Goal: Task Accomplishment & Management: Use online tool/utility

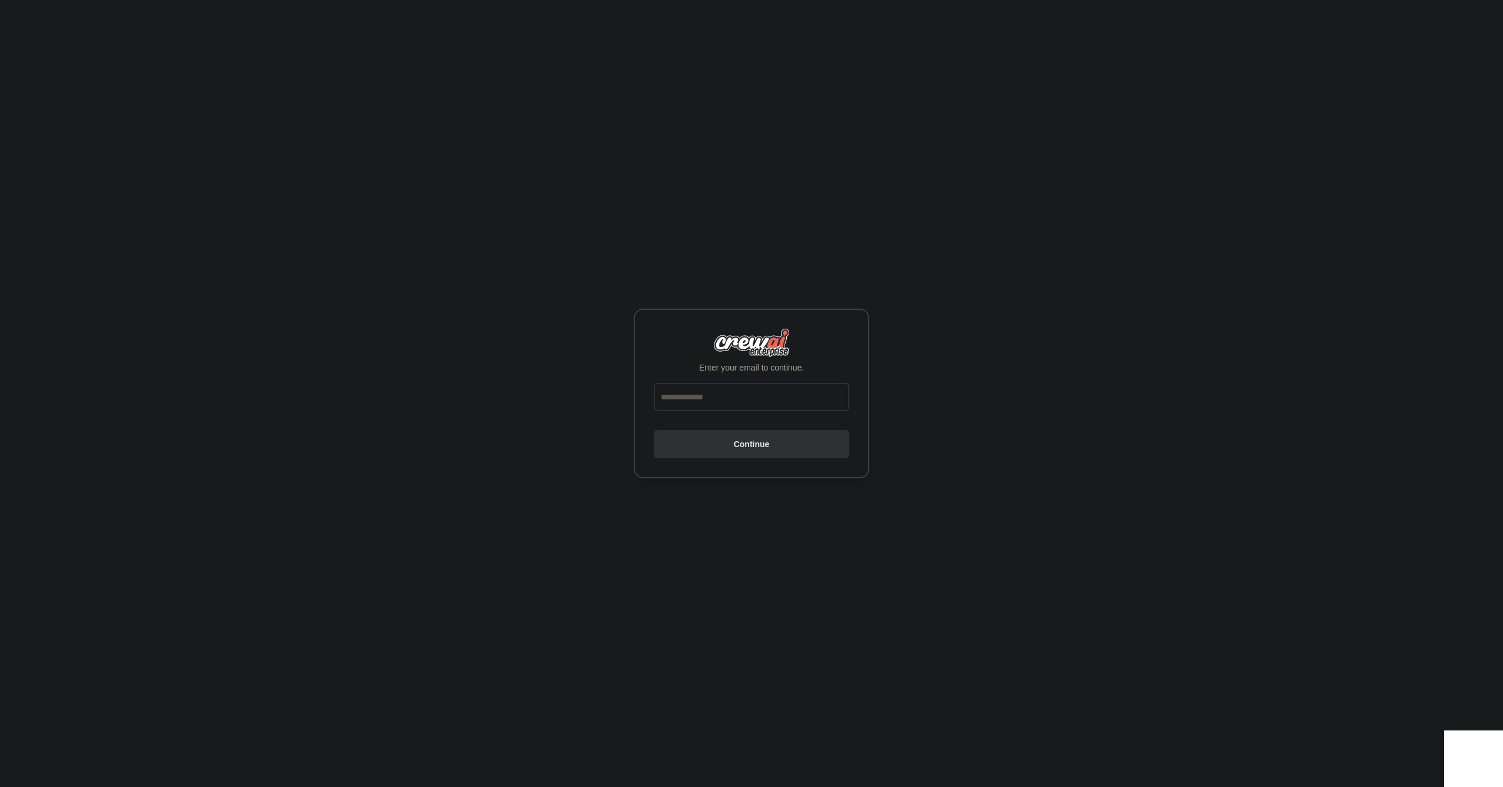
click at [723, 394] on input "email" at bounding box center [752, 397] width 196 height 28
type input "**********"
click at [736, 449] on button "Continue" at bounding box center [752, 444] width 196 height 28
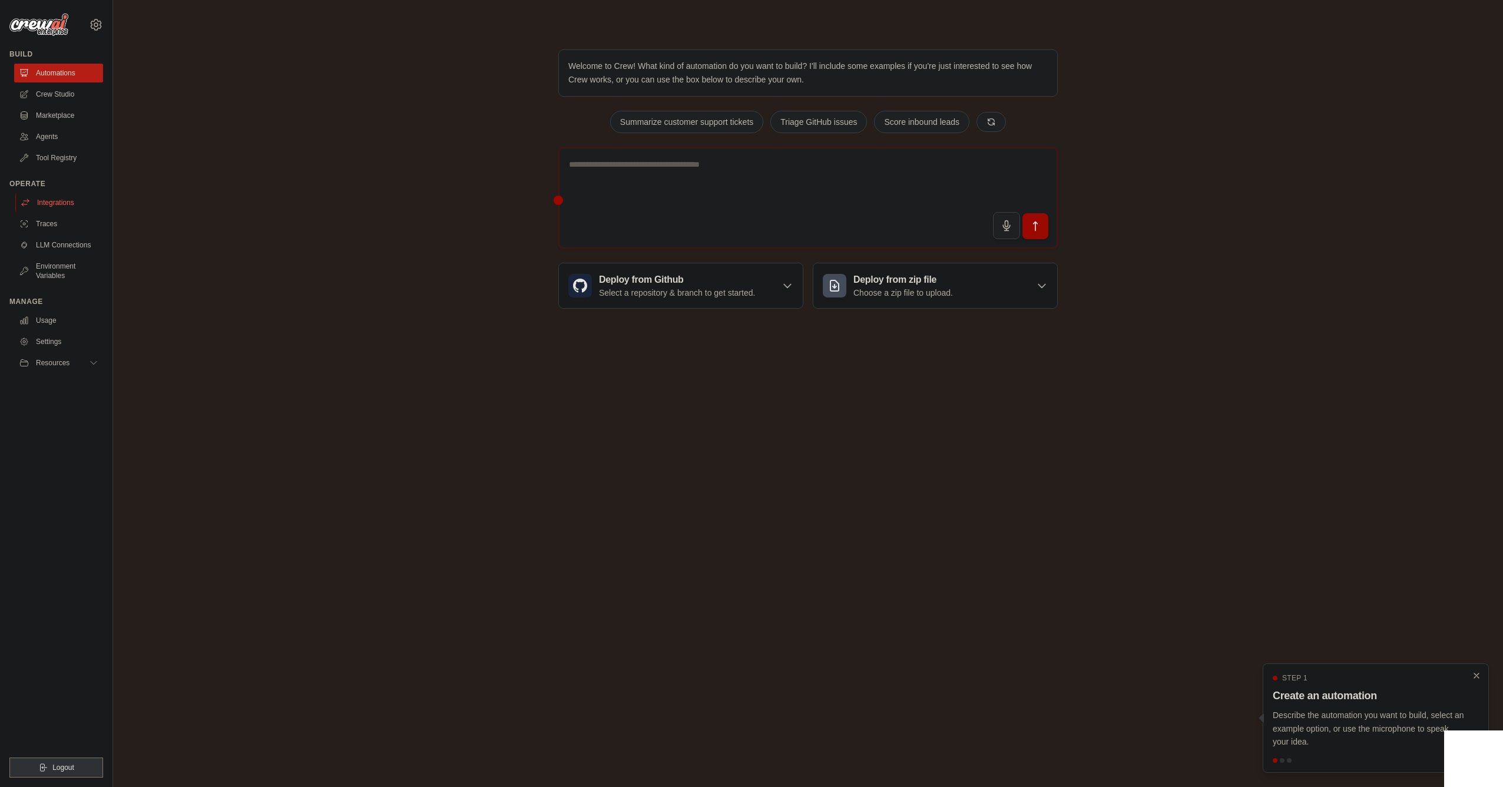
click at [64, 207] on link "Integrations" at bounding box center [59, 202] width 89 height 19
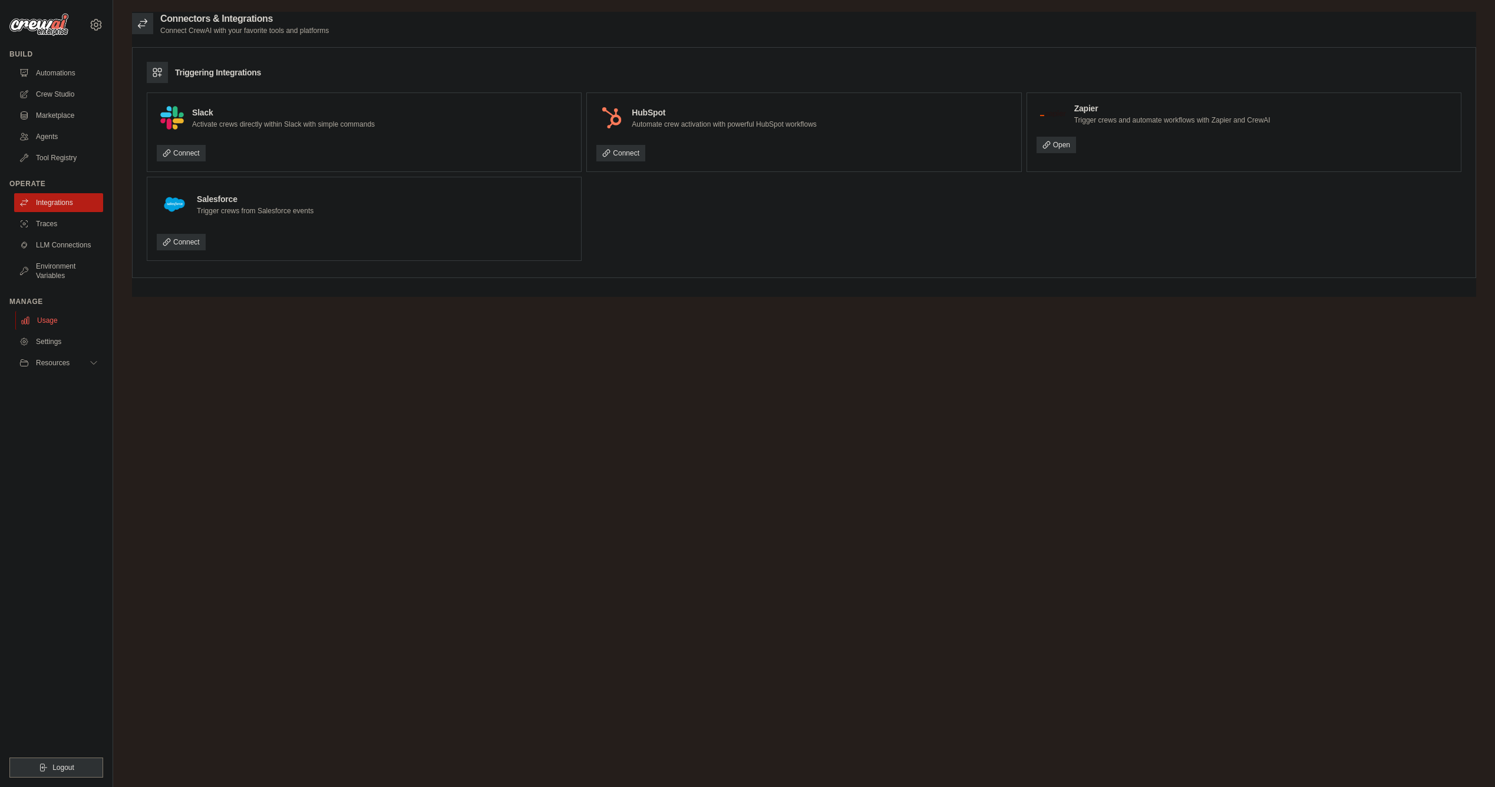
click at [58, 323] on link "Usage" at bounding box center [59, 320] width 89 height 19
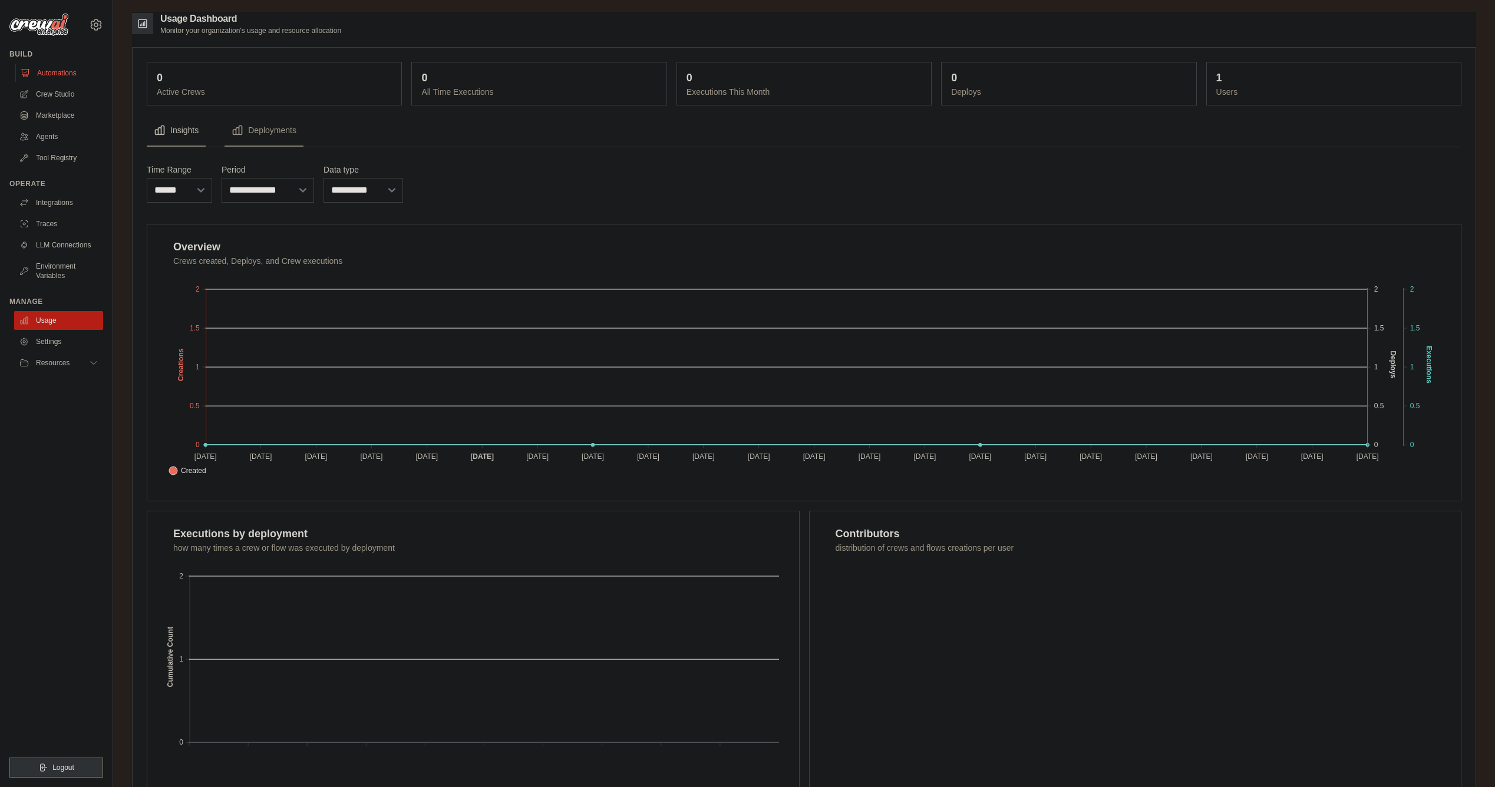
click at [56, 77] on link "Automations" at bounding box center [59, 73] width 89 height 19
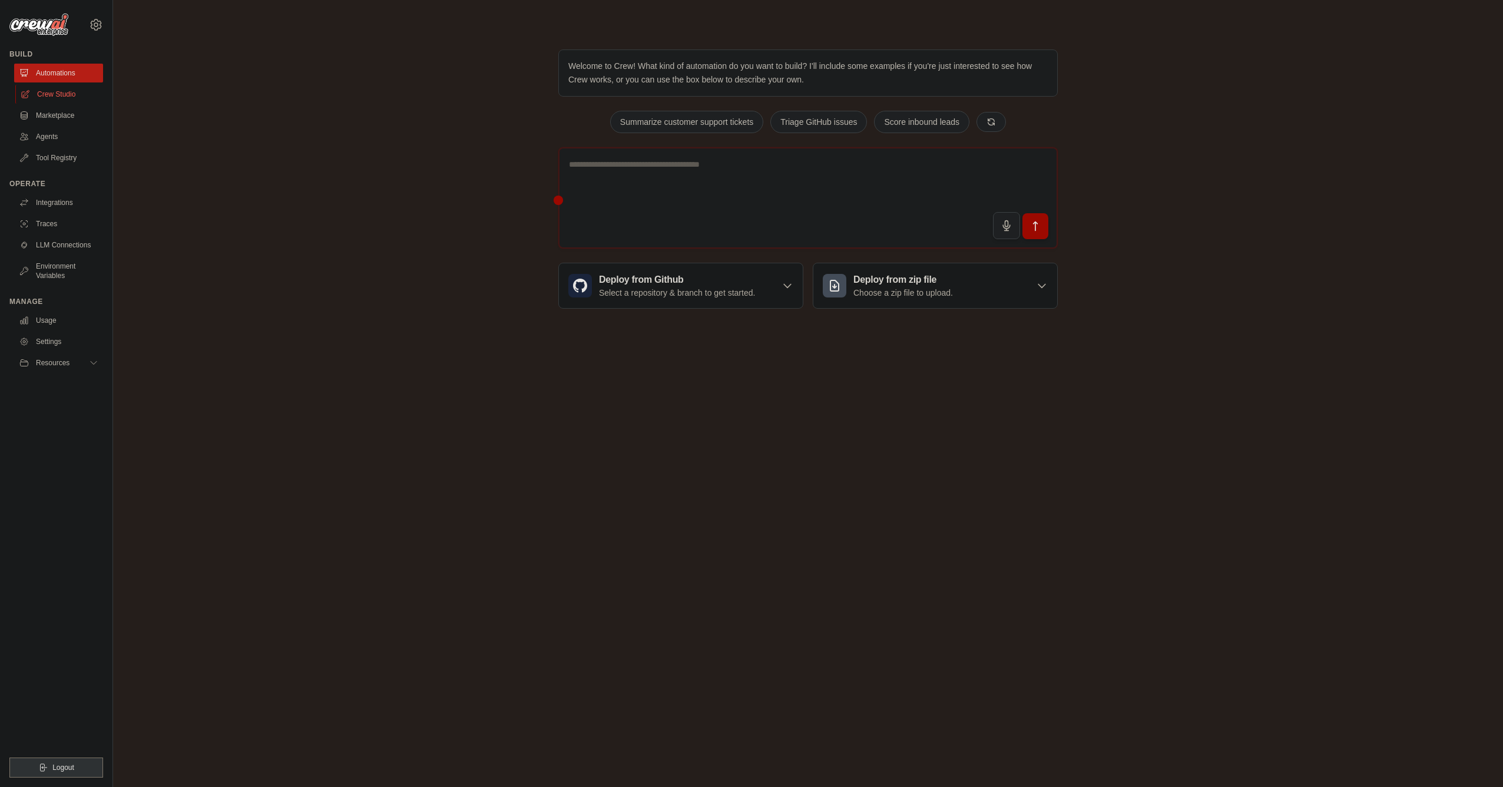
click at [52, 98] on link "Crew Studio" at bounding box center [59, 94] width 89 height 19
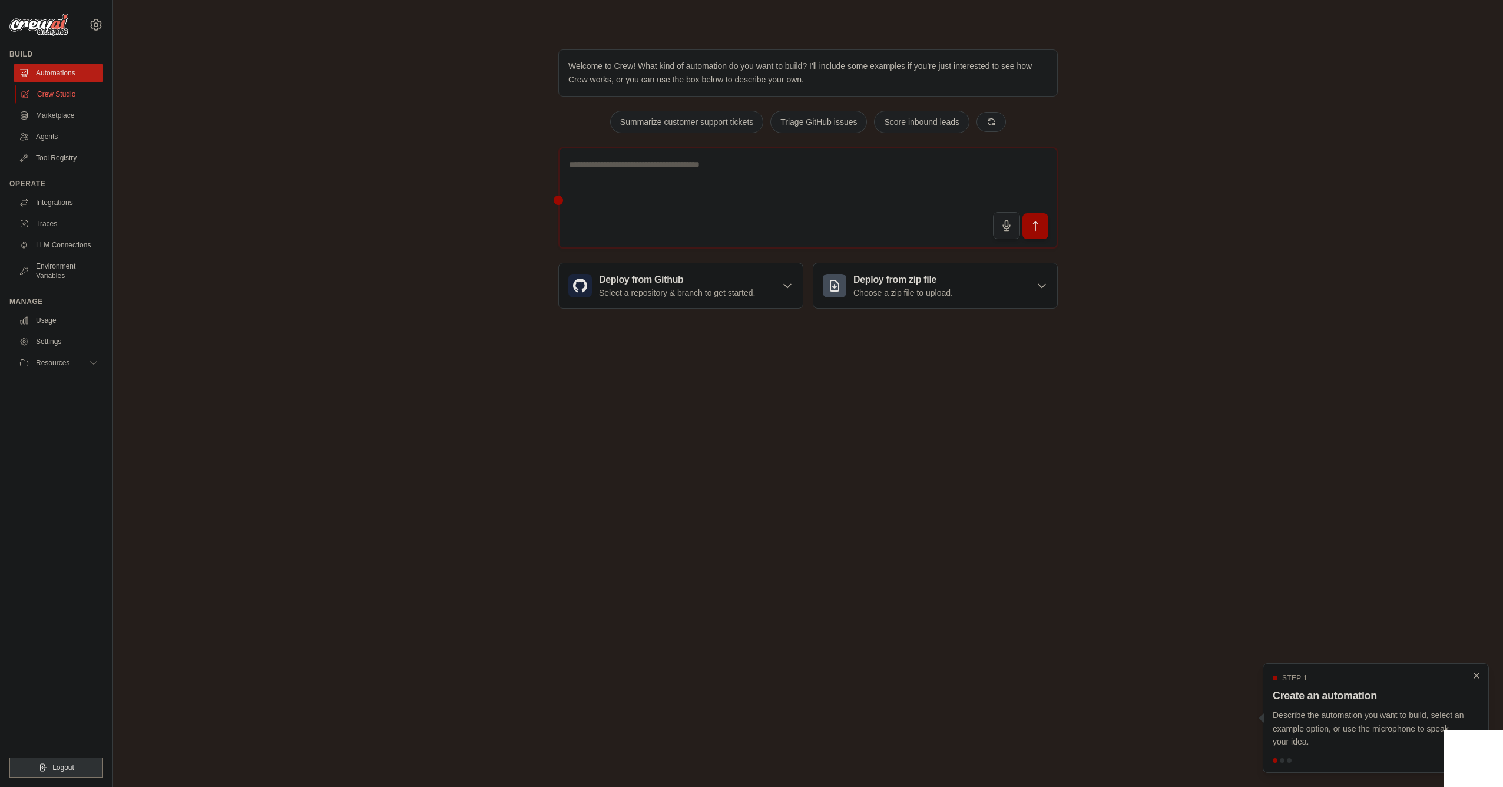
click at [52, 95] on link "Crew Studio" at bounding box center [59, 94] width 89 height 19
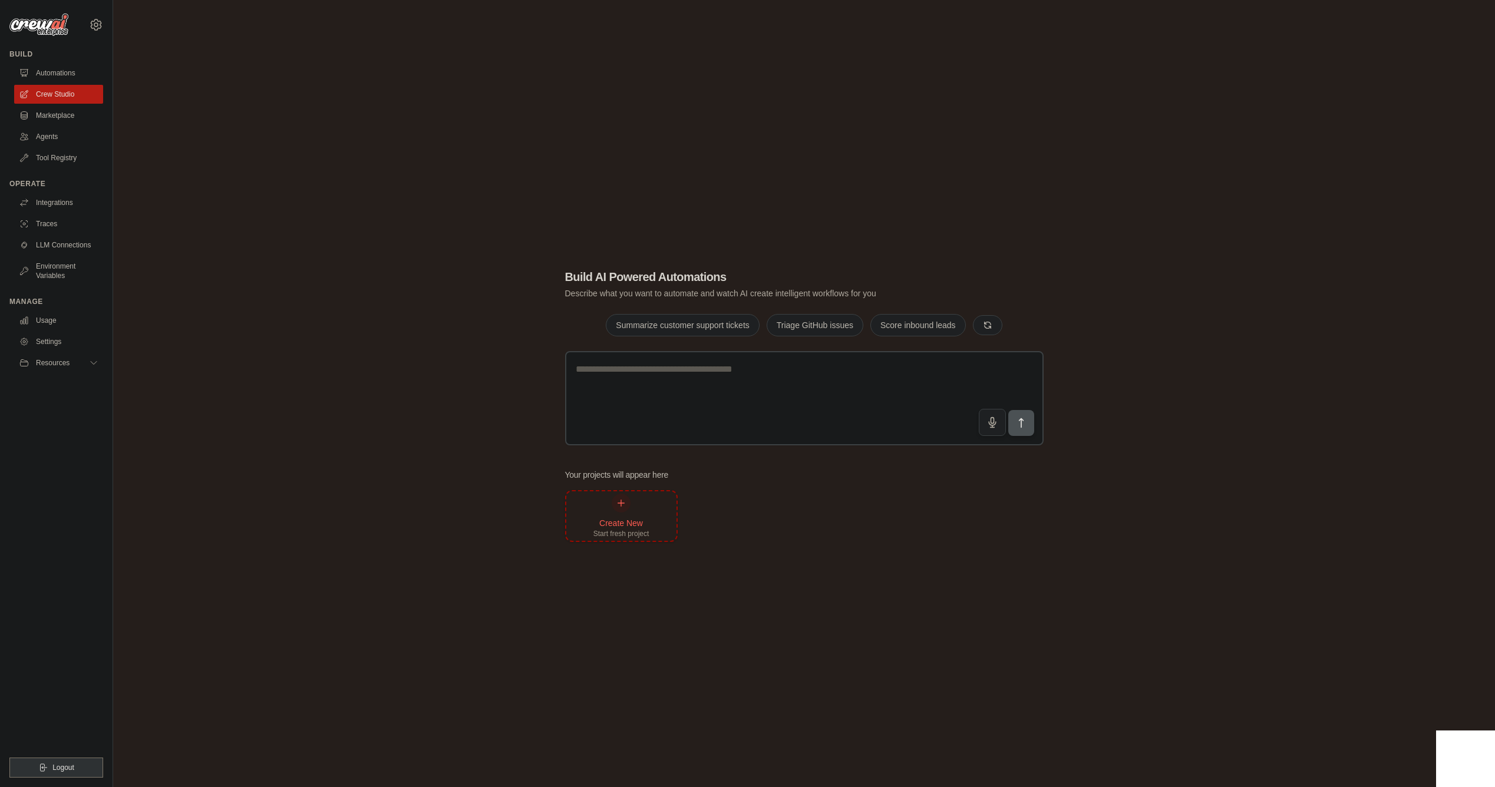
click at [646, 524] on div "Create New" at bounding box center [621, 523] width 56 height 12
click at [34, 24] on img at bounding box center [38, 25] width 59 height 22
click at [41, 762] on button "Logout" at bounding box center [56, 768] width 94 height 20
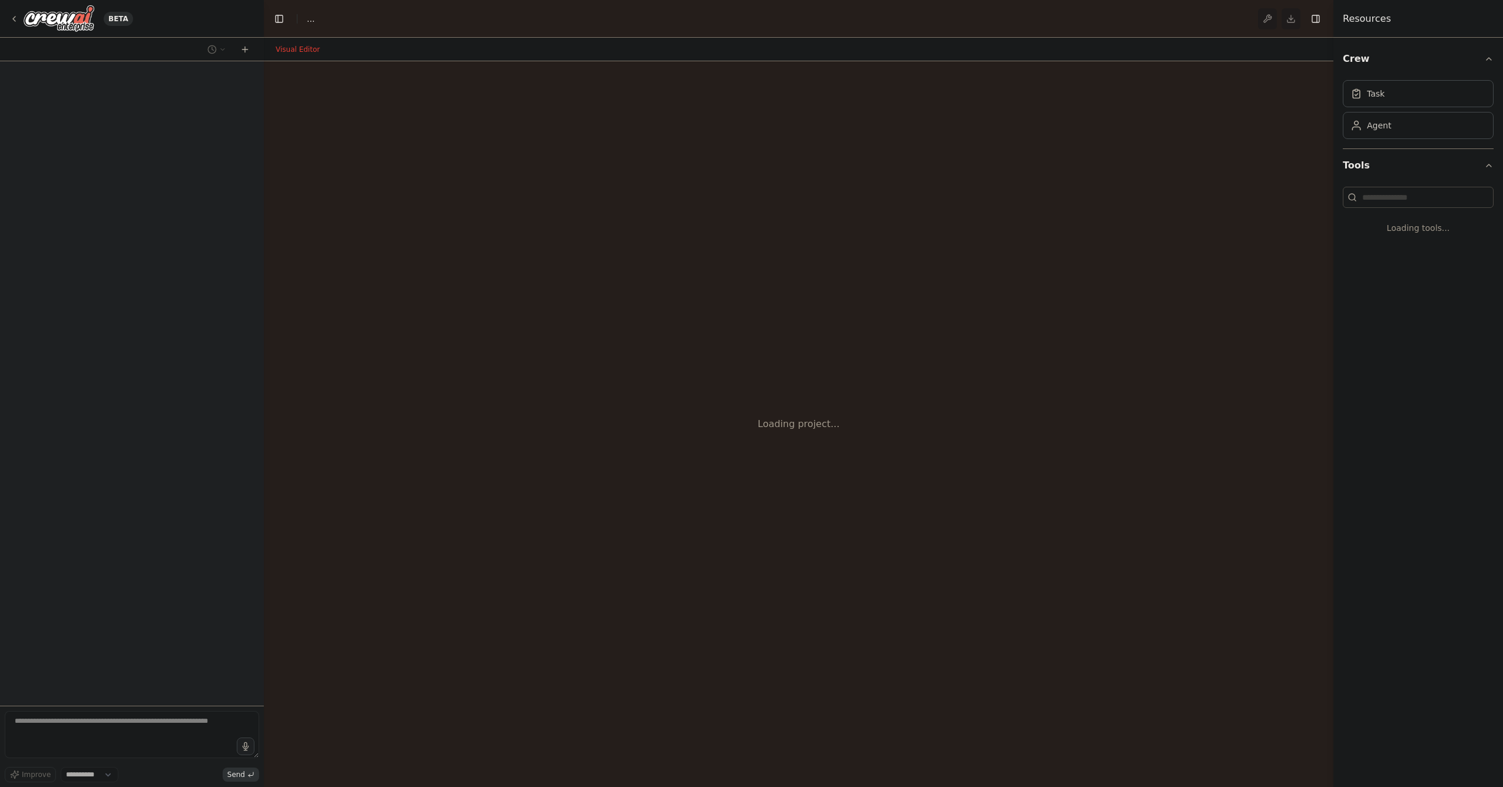
select select "****"
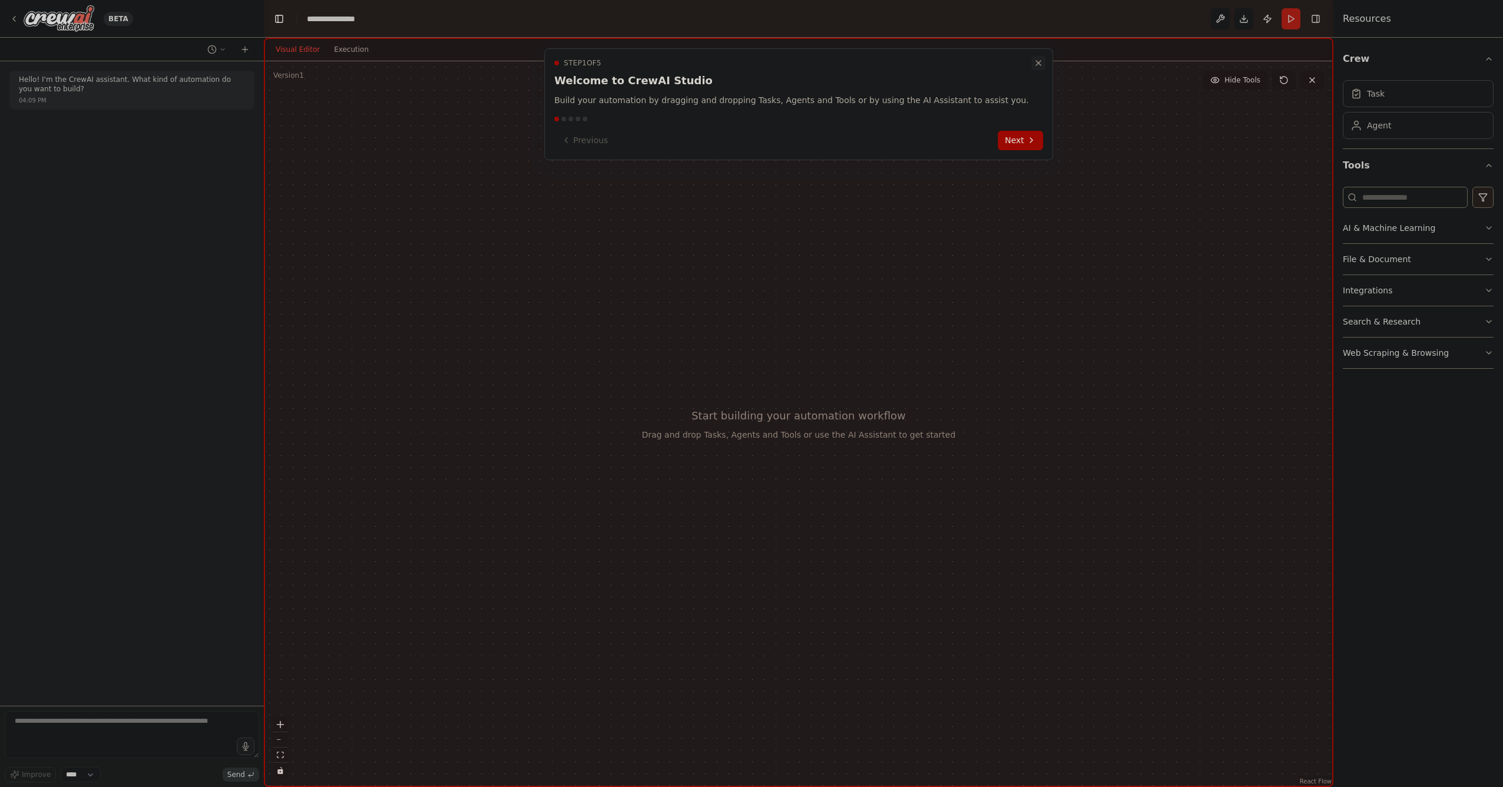
click at [1034, 64] on icon "Close walkthrough" at bounding box center [1038, 62] width 9 height 9
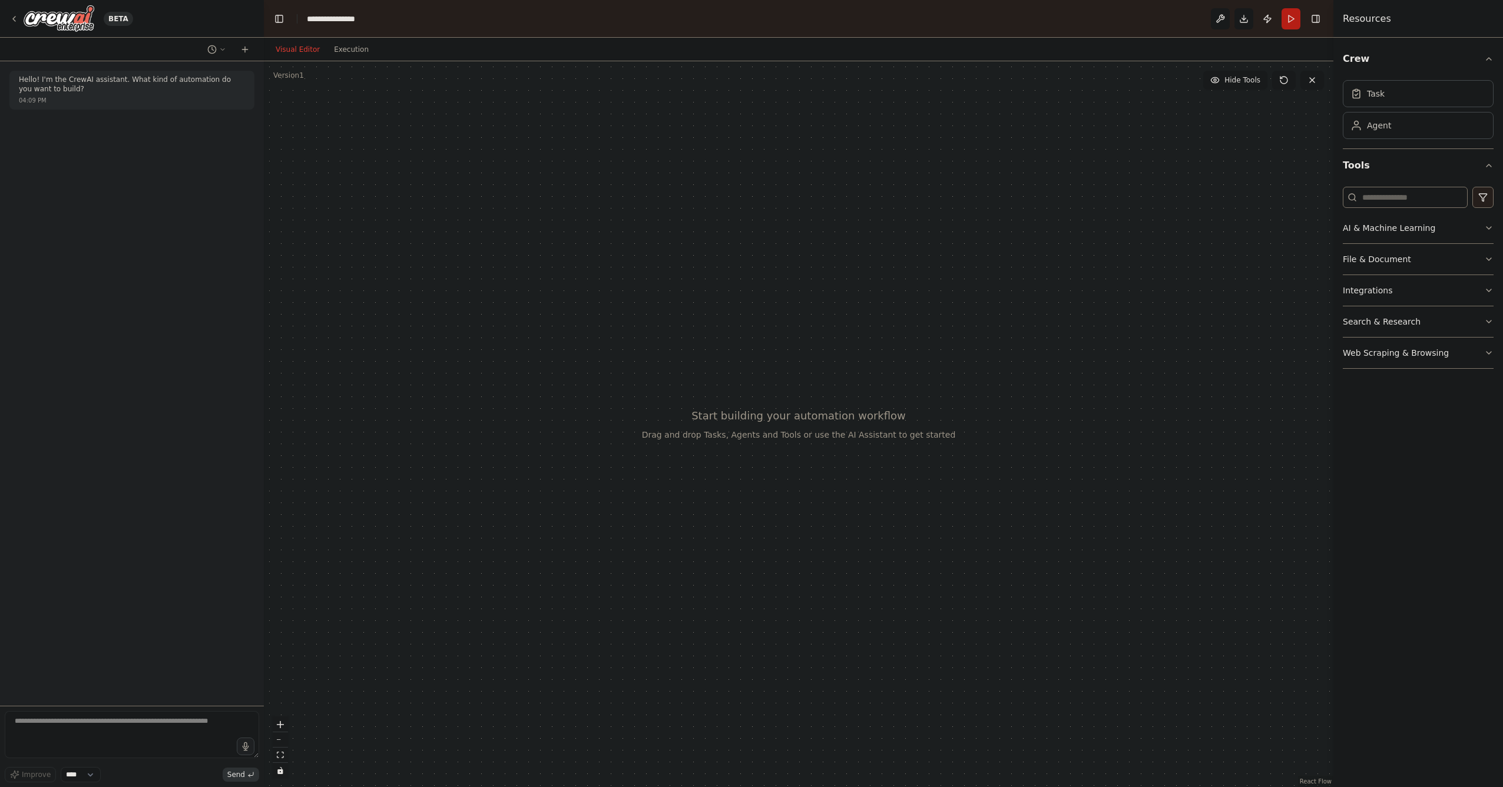
click at [8, 16] on div "BETA" at bounding box center [132, 19] width 264 height 38
click at [14, 19] on icon at bounding box center [14, 18] width 2 height 5
